Goal: Task Accomplishment & Management: Manage account settings

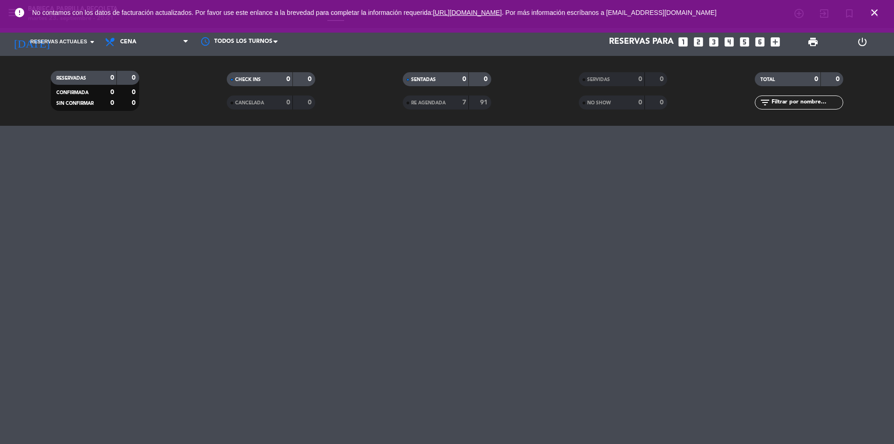
click at [242, 240] on div at bounding box center [447, 285] width 894 height 318
click at [216, 204] on div at bounding box center [447, 285] width 894 height 318
click at [870, 14] on icon "close" at bounding box center [873, 12] width 11 height 11
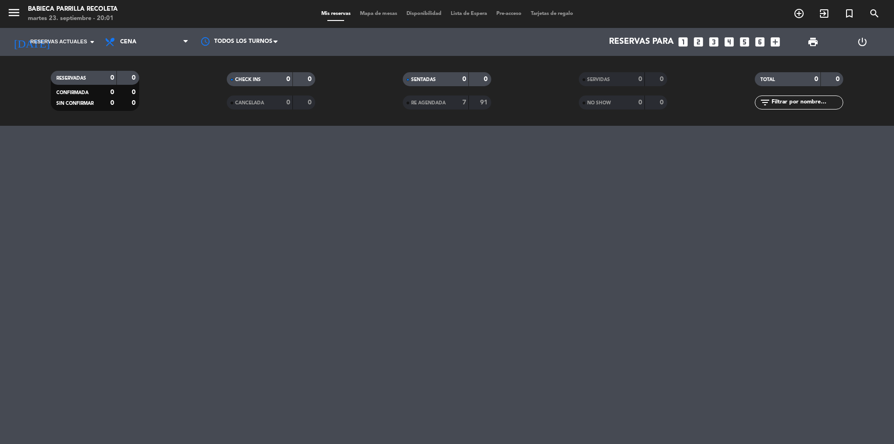
drag, startPoint x: 321, startPoint y: 227, endPoint x: 341, endPoint y: 208, distance: 27.3
click at [323, 226] on div at bounding box center [447, 285] width 894 height 318
click at [354, 169] on div at bounding box center [447, 285] width 894 height 318
click at [460, 18] on div "Mis reservas Mapa de mesas Disponibilidad Lista de Espera Pre-acceso Tarjetas d…" at bounding box center [446, 14] width 261 height 8
click at [472, 13] on span "Lista de Espera" at bounding box center [469, 13] width 46 height 5
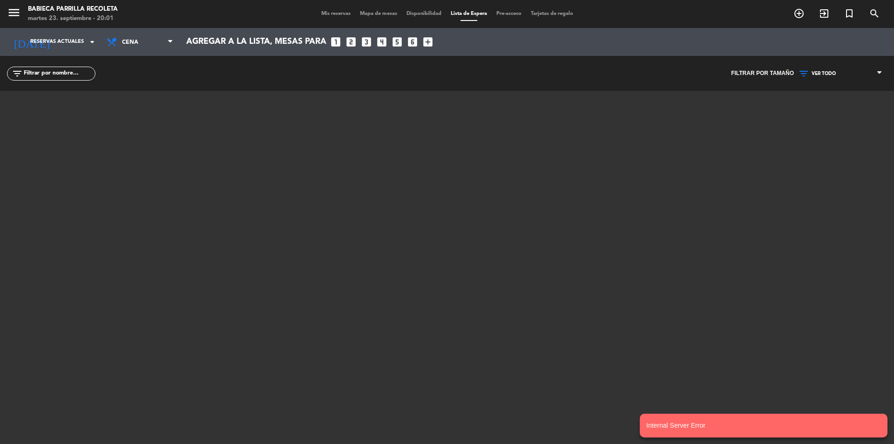
click at [415, 142] on div at bounding box center [447, 207] width 558 height 233
click at [317, 18] on div "Mis reservas Mapa de mesas Disponibilidad Lista de Espera Pre-acceso Tarjetas d…" at bounding box center [446, 14] width 261 height 8
click at [320, 13] on span "Mis reservas" at bounding box center [335, 13] width 39 height 5
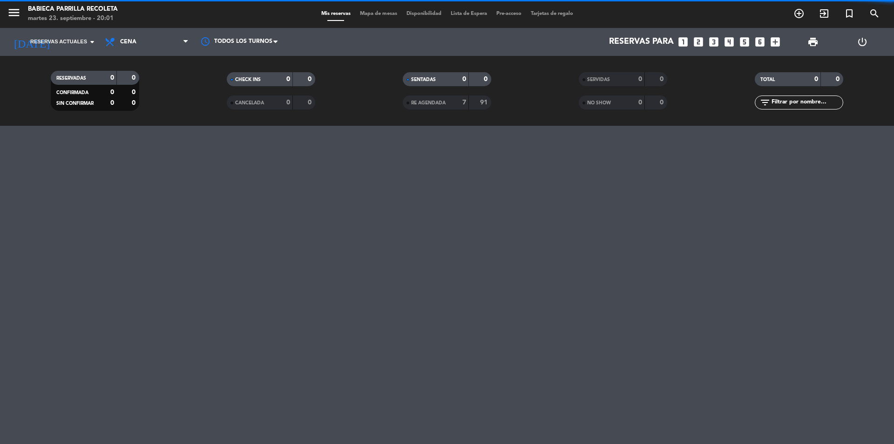
click at [243, 295] on div at bounding box center [447, 285] width 894 height 318
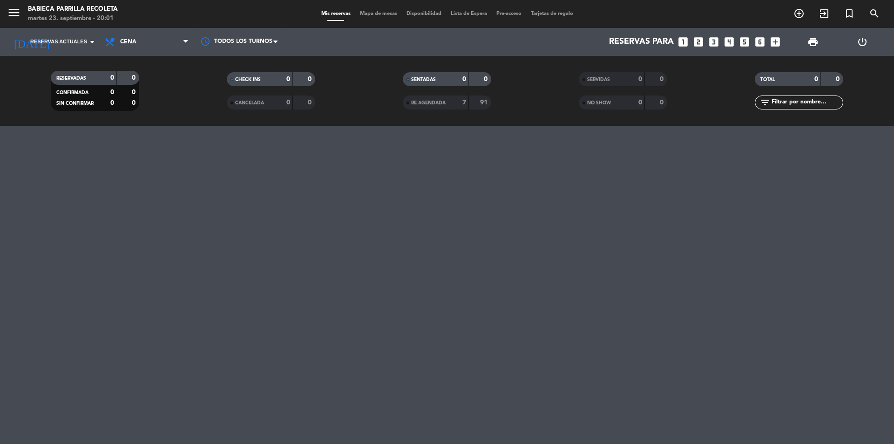
click at [243, 295] on div at bounding box center [447, 285] width 894 height 318
click at [138, 46] on span "Cena" at bounding box center [146, 42] width 93 height 20
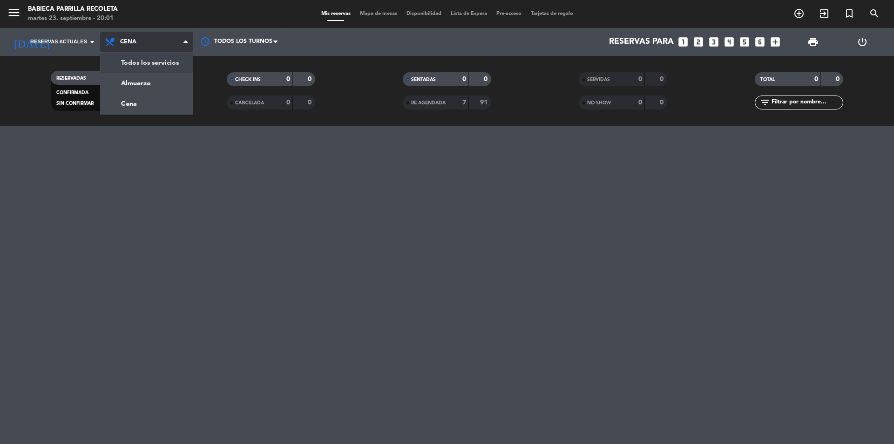
click at [145, 67] on div "menu Babieca Parrilla Recoleta [DATE] 23. septiembre - 20:01 Mis reservas Mapa …" at bounding box center [447, 63] width 894 height 126
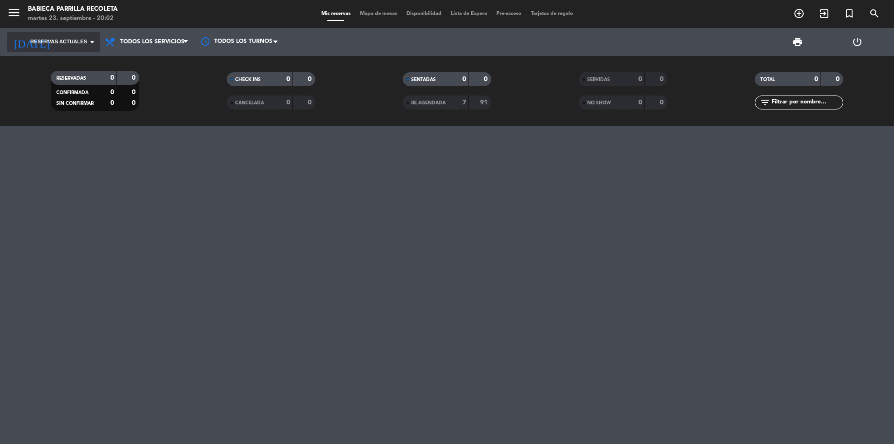
click at [77, 45] on span "Reservas actuales" at bounding box center [58, 42] width 57 height 8
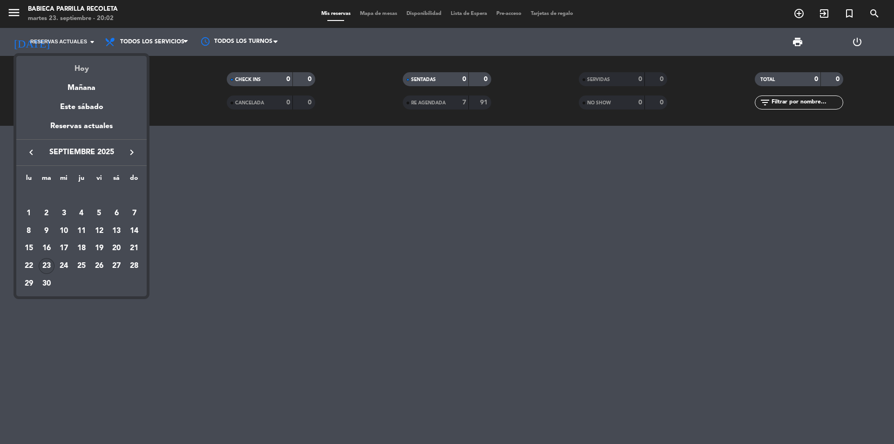
click at [93, 74] on div "Hoy" at bounding box center [81, 65] width 130 height 19
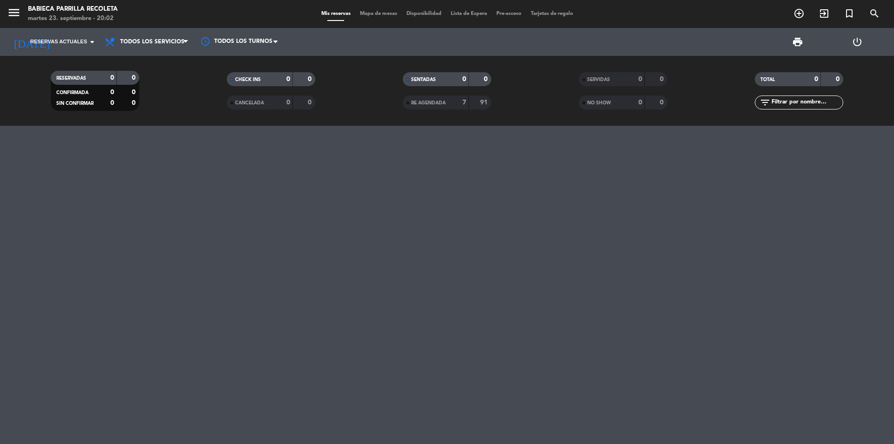
type input "[DATE]"
click at [298, 40] on span "pending_actions" at bounding box center [298, 41] width 11 height 11
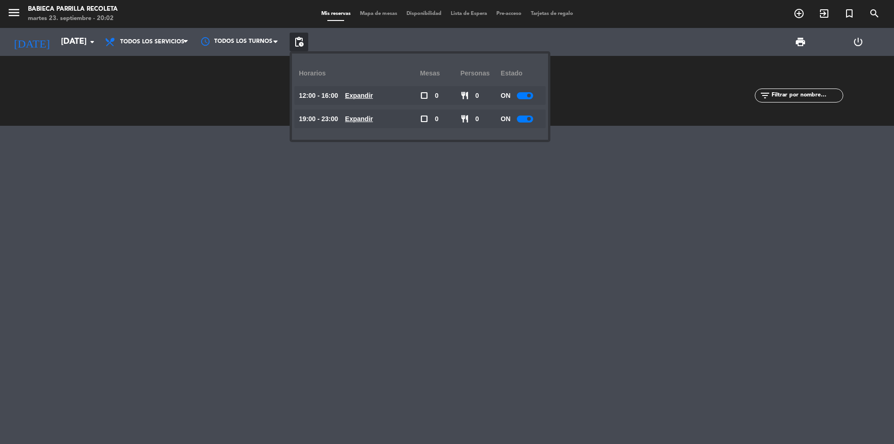
click at [215, 215] on div at bounding box center [447, 285] width 894 height 318
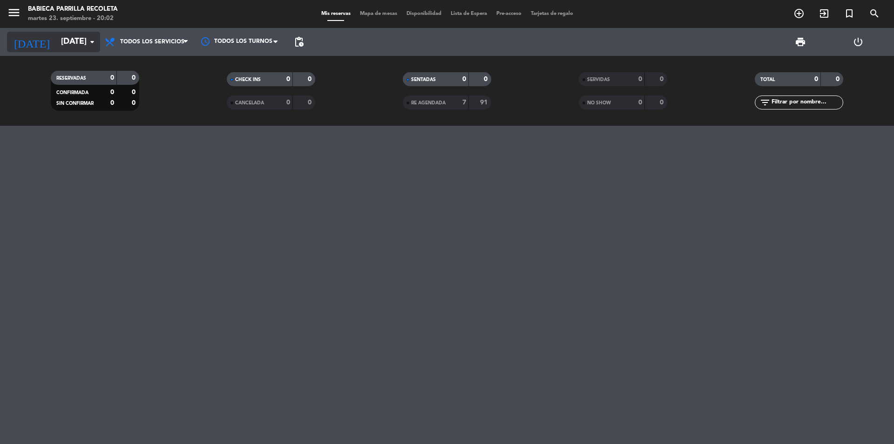
click at [80, 46] on input "[DATE]" at bounding box center [110, 42] width 108 height 19
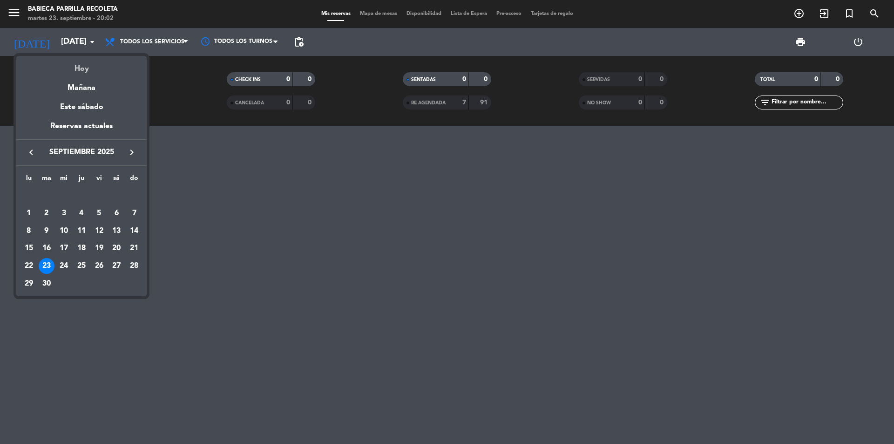
click at [77, 70] on div "Hoy" at bounding box center [81, 65] width 130 height 19
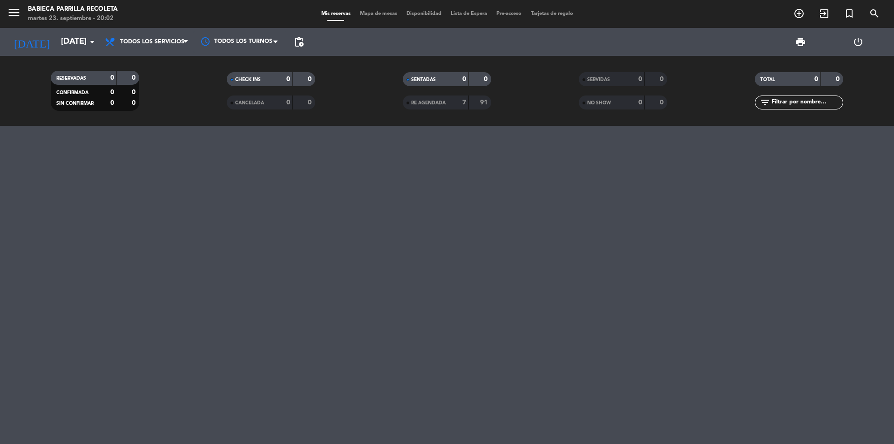
click at [192, 212] on div at bounding box center [447, 285] width 894 height 318
click at [199, 198] on div at bounding box center [447, 285] width 894 height 318
